Goal: Information Seeking & Learning: Learn about a topic

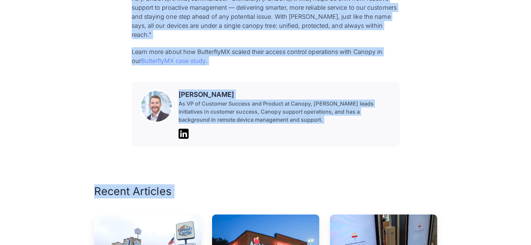
scroll to position [2524, 0]
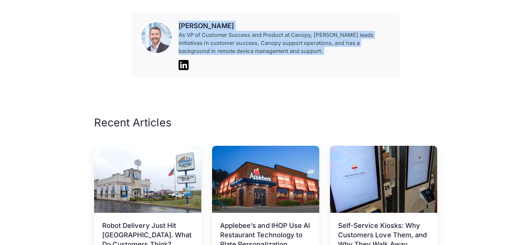
drag, startPoint x: 134, startPoint y: 121, endPoint x: 379, endPoint y: 34, distance: 260.2
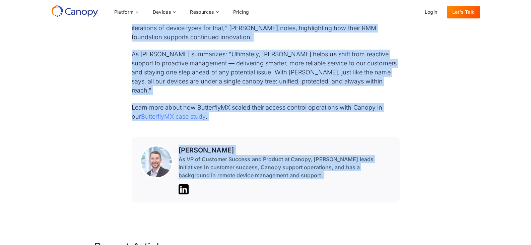
scroll to position [2398, 0]
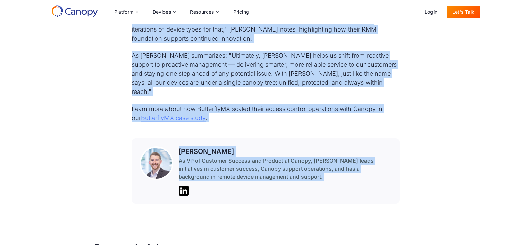
copy div "Lor IpsumdoloRS Ametco Adipisci Elitse Doeiusm Temporinci 254% Utla Etdolo Magn…"
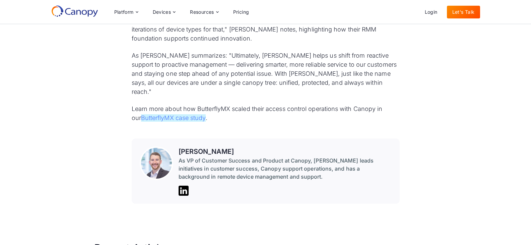
click at [167, 114] on link "ButterflyMX case study" at bounding box center [173, 117] width 65 height 7
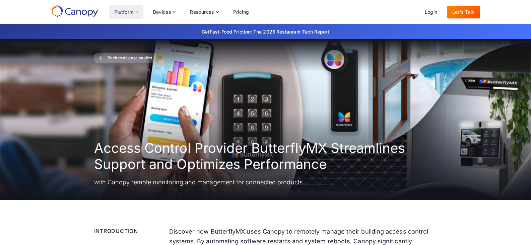
click at [124, 11] on div "Platform" at bounding box center [123, 12] width 19 height 5
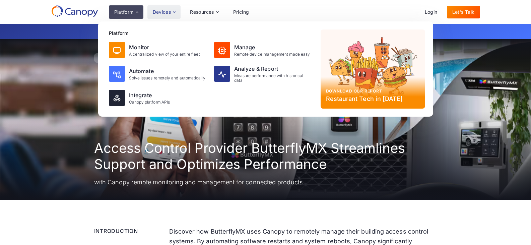
click at [171, 10] on div "Devices" at bounding box center [162, 12] width 18 height 5
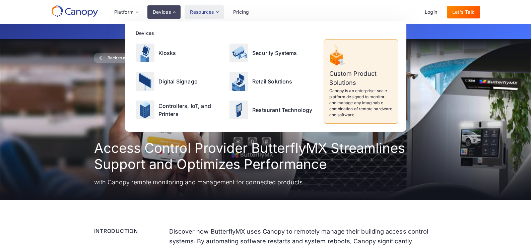
click at [203, 14] on div "Resources" at bounding box center [202, 12] width 24 height 5
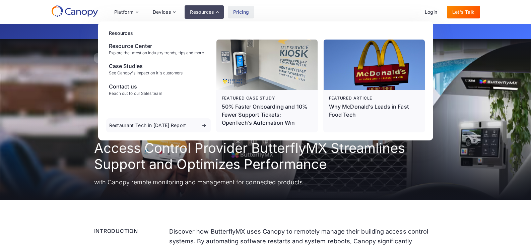
click at [230, 15] on link "Pricing" at bounding box center [241, 12] width 27 height 13
